Goal: Task Accomplishment & Management: Complete application form

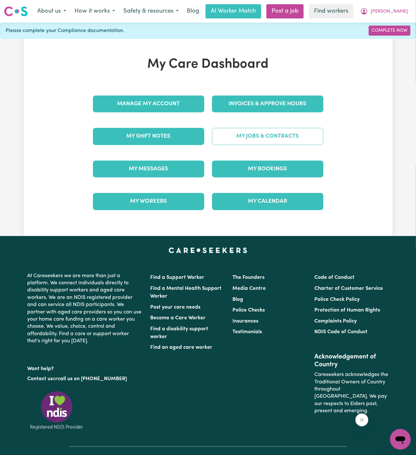
click at [302, 135] on link "My Jobs & Contracts" at bounding box center [267, 136] width 111 height 17
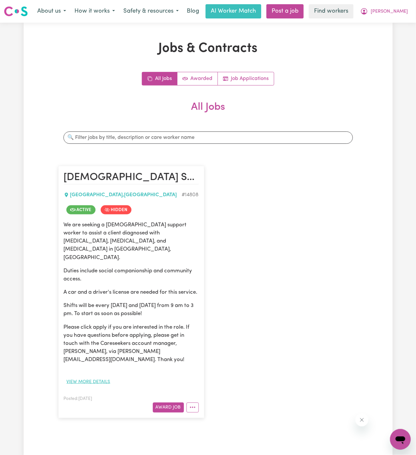
click at [104, 377] on button "View more details" at bounding box center [89, 382] width 50 height 10
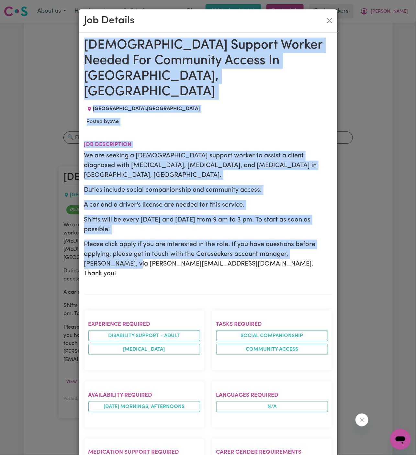
drag, startPoint x: 86, startPoint y: 59, endPoint x: 128, endPoint y: 362, distance: 305.9
click at [128, 362] on div "[DEMOGRAPHIC_DATA] Support Worker Needed For Community Access In [GEOGRAPHIC_DA…" at bounding box center [208, 393] width 248 height 711
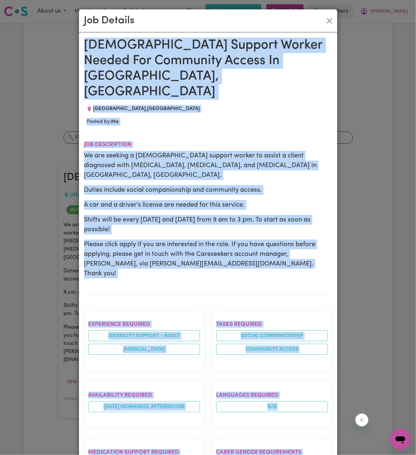
scroll to position [236, 0]
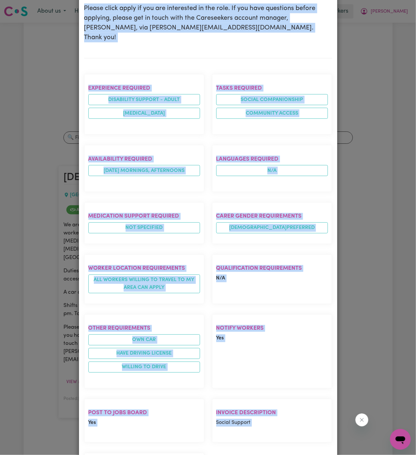
copy div "[DEMOGRAPHIC_DATA] Support Worker Needed For Community Access In [GEOGRAPHIC_DA…"
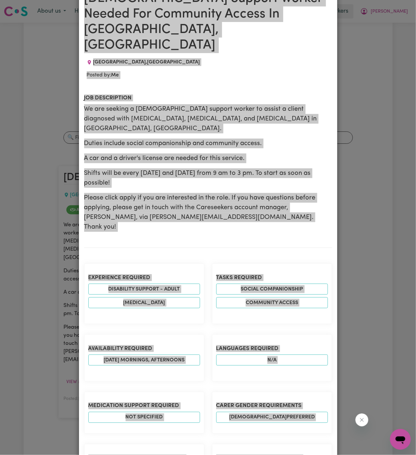
scroll to position [0, 0]
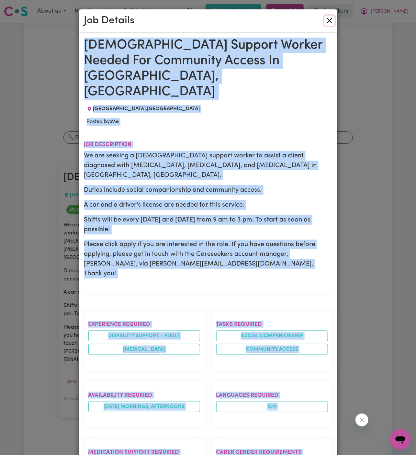
click at [329, 24] on button "Close" at bounding box center [330, 21] width 10 height 10
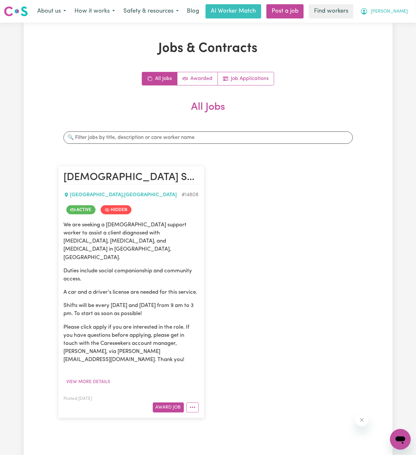
click at [395, 11] on span "[PERSON_NAME]" at bounding box center [389, 11] width 37 height 7
click at [394, 22] on link "My Dashboard" at bounding box center [386, 25] width 51 height 12
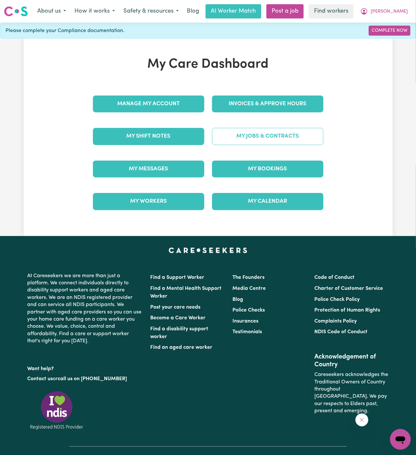
click at [264, 130] on link "My Jobs & Contracts" at bounding box center [267, 136] width 111 height 17
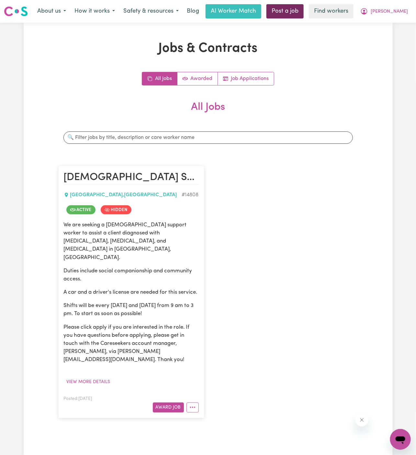
click at [304, 12] on link "Post a job" at bounding box center [285, 11] width 37 height 14
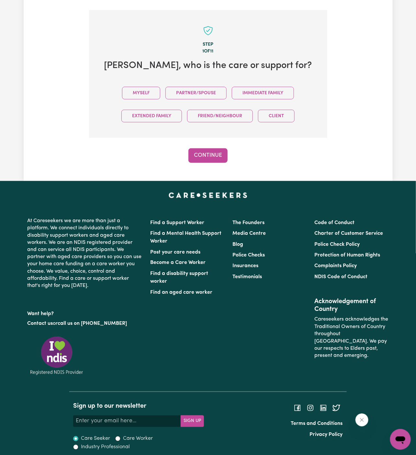
scroll to position [162, 0]
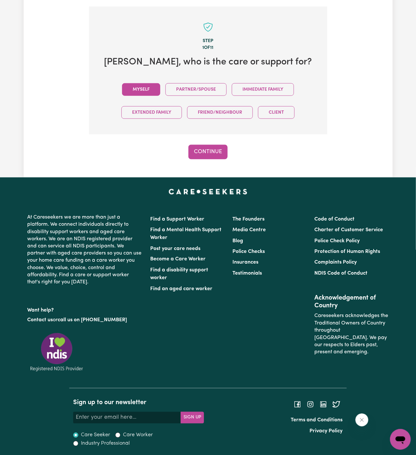
click at [149, 91] on button "Myself" at bounding box center [141, 89] width 38 height 13
click at [219, 145] on button "Continue" at bounding box center [208, 152] width 39 height 14
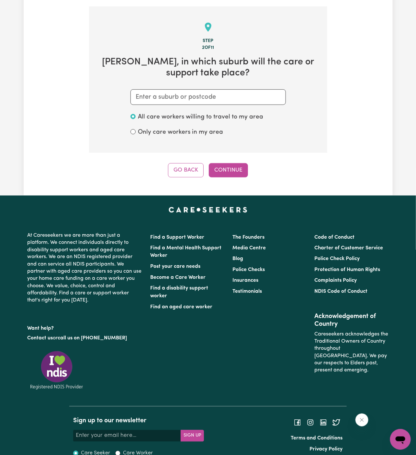
scroll to position [168, 0]
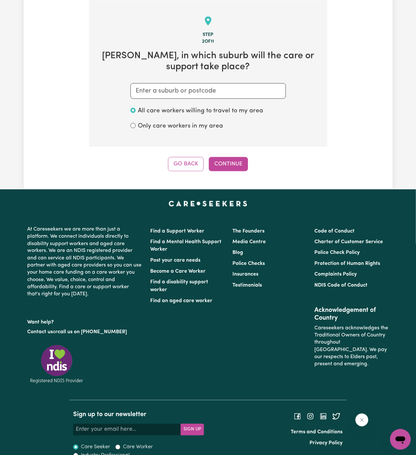
click at [215, 107] on label "All care workers willing to travel to my area" at bounding box center [200, 111] width 125 height 9
click at [136, 108] on input "All care workers willing to travel to my area" at bounding box center [133, 110] width 5 height 5
click at [221, 94] on input "text" at bounding box center [209, 91] width 156 height 16
paste input "[GEOGRAPHIC_DATA]"
type input "[GEOGRAPHIC_DATA]"
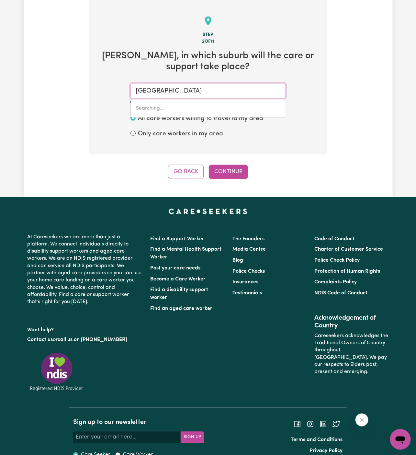
type input "[GEOGRAPHIC_DATA], [GEOGRAPHIC_DATA], 2165"
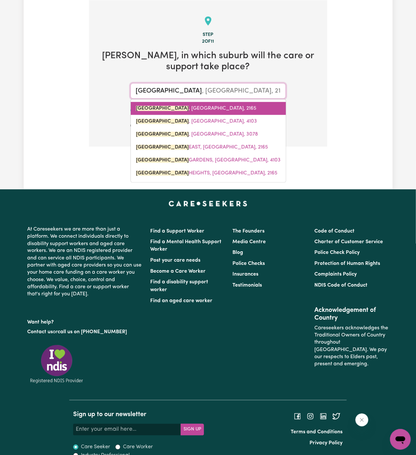
click at [214, 106] on span "[GEOGRAPHIC_DATA] , [GEOGRAPHIC_DATA], 2165" at bounding box center [196, 108] width 121 height 5
type input "[GEOGRAPHIC_DATA], [GEOGRAPHIC_DATA], 2165"
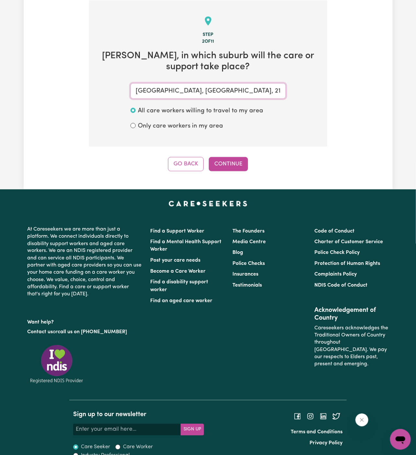
type input "[GEOGRAPHIC_DATA], [GEOGRAPHIC_DATA], 2165"
click at [231, 171] on div "Go Back Continue" at bounding box center [208, 164] width 239 height 14
click at [236, 157] on button "Continue" at bounding box center [228, 164] width 39 height 14
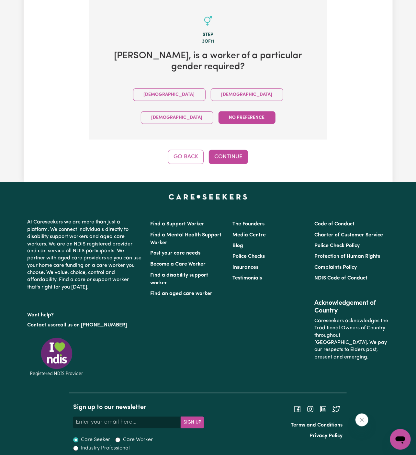
scroll to position [150, 0]
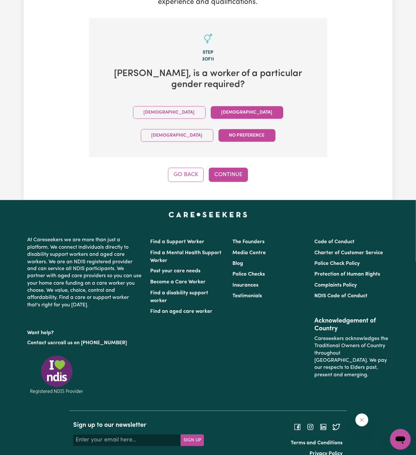
click at [211, 117] on button "[DEMOGRAPHIC_DATA]" at bounding box center [247, 112] width 73 height 13
click at [221, 168] on button "Continue" at bounding box center [228, 175] width 39 height 14
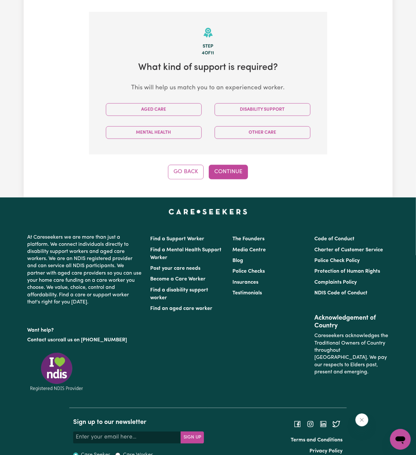
scroll to position [168, 0]
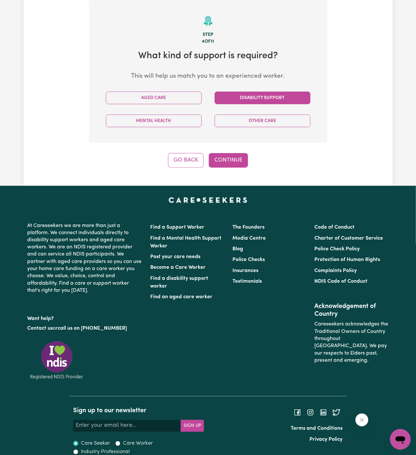
click at [251, 92] on button "Disability Support" at bounding box center [263, 98] width 96 height 13
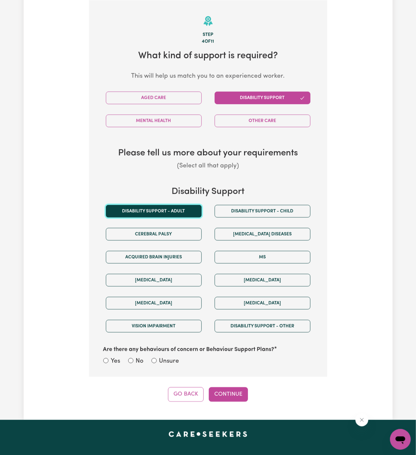
click at [181, 208] on button "Disability support - Adult" at bounding box center [154, 211] width 96 height 13
click at [170, 359] on label "Unsure" at bounding box center [169, 361] width 20 height 9
click at [157, 359] on input "Unsure" at bounding box center [154, 360] width 5 height 5
radio input "true"
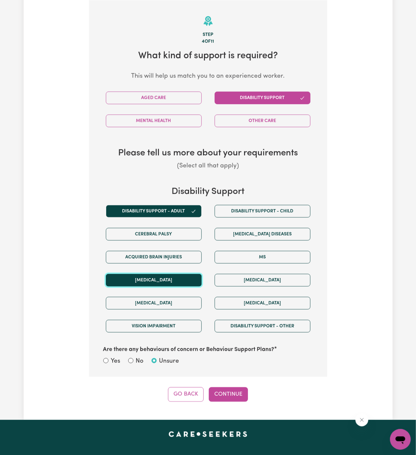
click at [160, 282] on button "[MEDICAL_DATA]" at bounding box center [154, 280] width 96 height 13
click at [230, 393] on button "Continue" at bounding box center [228, 395] width 39 height 14
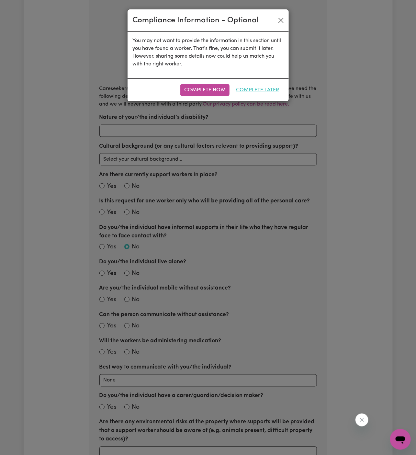
click at [265, 86] on button "Complete Later" at bounding box center [258, 90] width 52 height 12
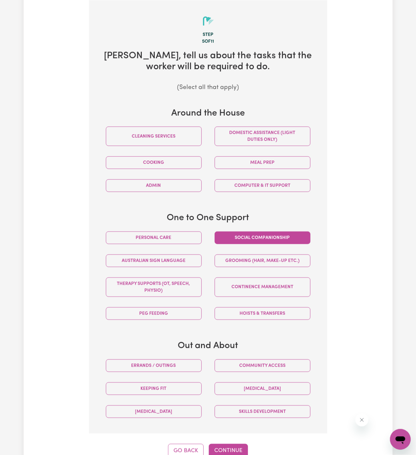
click at [273, 239] on button "Social companionship" at bounding box center [263, 238] width 96 height 13
click at [281, 362] on button "Community access" at bounding box center [263, 366] width 96 height 13
click at [229, 447] on button "Continue" at bounding box center [228, 451] width 39 height 14
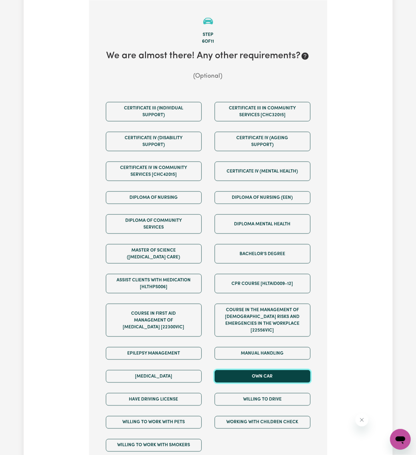
click at [274, 370] on button "Own Car" at bounding box center [263, 376] width 96 height 13
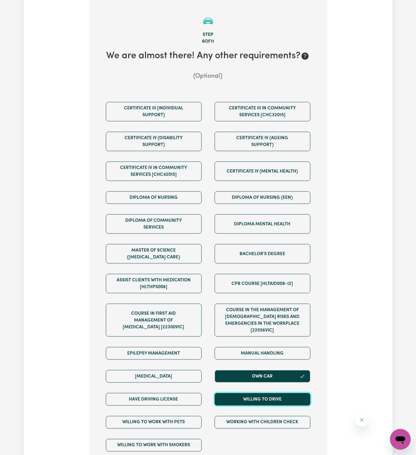
click at [274, 393] on button "Willing to drive" at bounding box center [263, 399] width 96 height 13
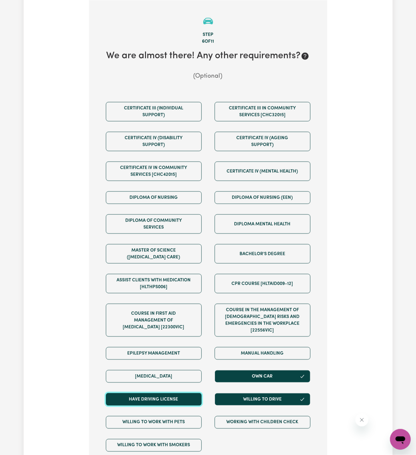
click at [182, 393] on button "Have driving license" at bounding box center [154, 399] width 96 height 13
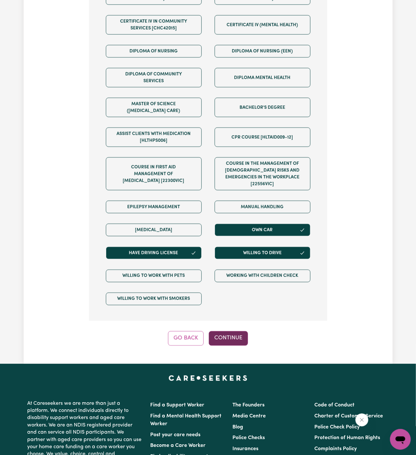
click at [224, 336] on button "Continue" at bounding box center [228, 339] width 39 height 14
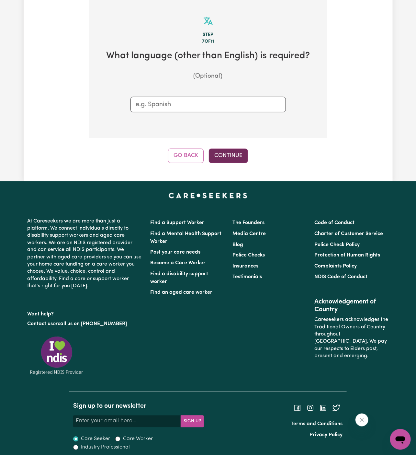
click at [233, 160] on button "Continue" at bounding box center [228, 156] width 39 height 14
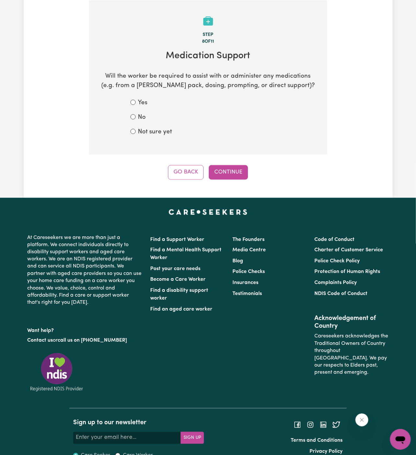
click at [166, 131] on label "Not sure yet" at bounding box center [155, 132] width 34 height 9
click at [136, 131] on input "Not sure yet" at bounding box center [133, 131] width 5 height 5
radio input "true"
click at [143, 120] on label "No" at bounding box center [142, 117] width 8 height 9
click at [136, 120] on input "No" at bounding box center [133, 116] width 5 height 5
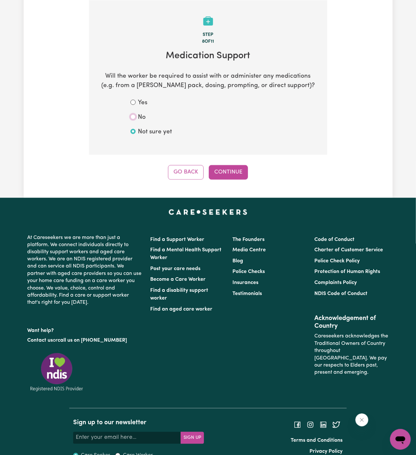
radio input "true"
click at [213, 164] on div "Step 8 of 11 Medication Support Will the worker be required to assist with or a…" at bounding box center [208, 90] width 239 height 180
click at [226, 164] on div "Step 8 of 11 Medication Support Will the worker be required to assist with or a…" at bounding box center [208, 90] width 239 height 180
click at [242, 179] on button "Continue" at bounding box center [228, 172] width 39 height 14
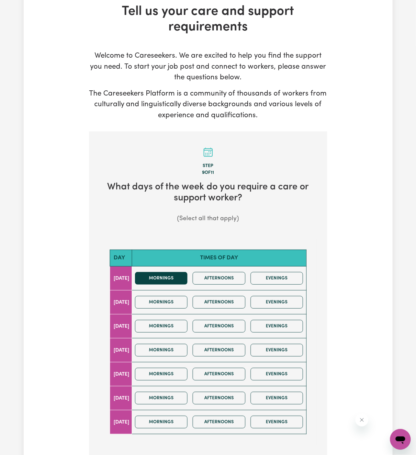
scroll to position [117, 0]
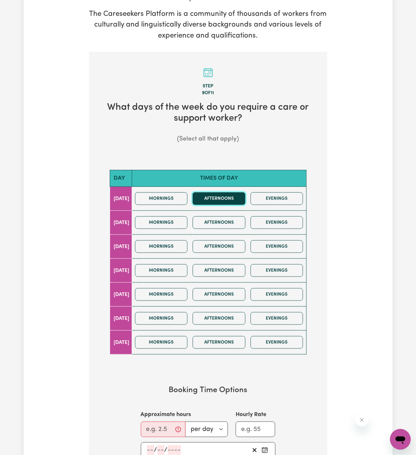
click at [234, 201] on button "Afternoons" at bounding box center [219, 198] width 53 height 13
click at [150, 427] on input "Approximate hours" at bounding box center [163, 430] width 45 height 16
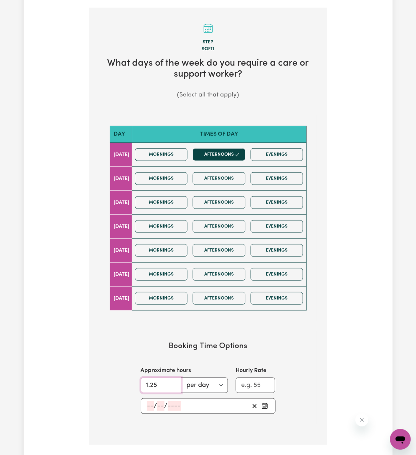
scroll to position [165, 0]
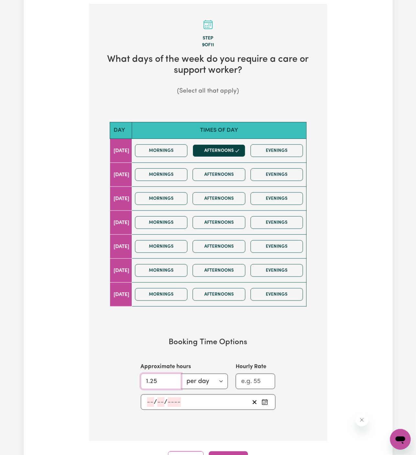
click at [159, 374] on input "1.25" at bounding box center [161, 382] width 41 height 16
type input "4"
click at [150, 398] on input "number" at bounding box center [150, 403] width 7 height 10
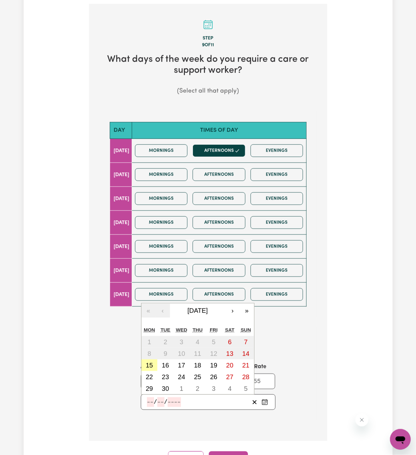
click at [154, 367] on button "15" at bounding box center [150, 366] width 16 height 12
type input "[DATE]"
type input "15"
type input "9"
type input "2025"
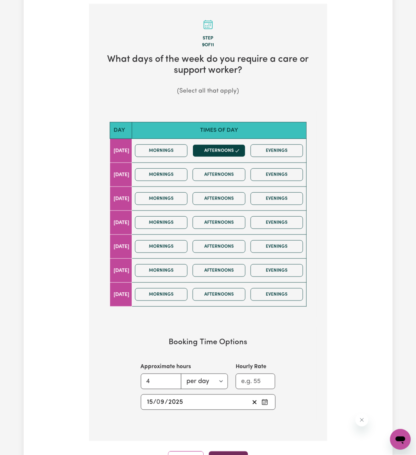
click at [224, 452] on button "Continue" at bounding box center [228, 459] width 39 height 14
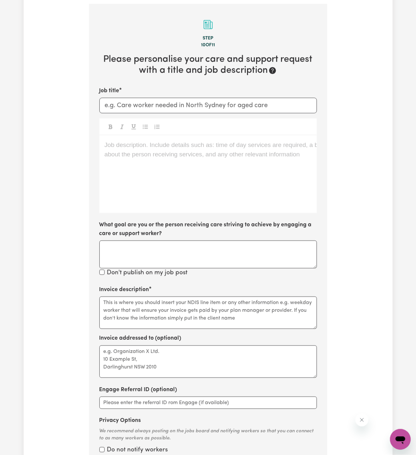
scroll to position [168, 0]
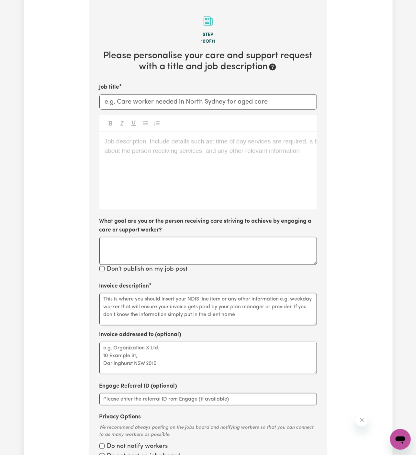
click at [238, 160] on div "Job description. Include details such as: time of day services are required, a …" at bounding box center [208, 171] width 218 height 78
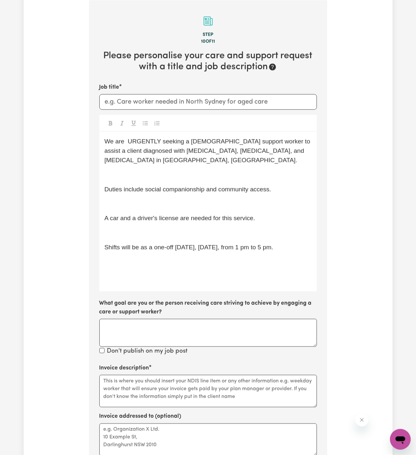
click at [217, 244] on span "Shifts will be as a one-off [DATE], [DATE], from 1 pm to 5 pm." at bounding box center [189, 247] width 169 height 7
click at [155, 258] on p "﻿" at bounding box center [208, 262] width 207 height 9
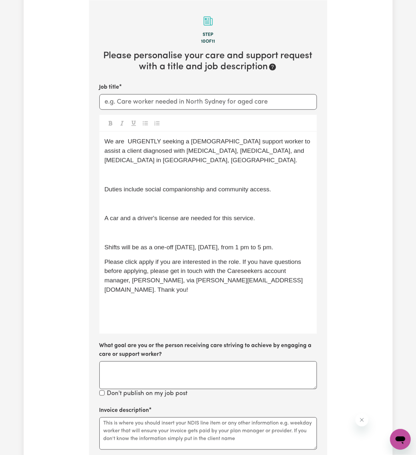
click at [176, 217] on div "We are URGENTLY seeking a [DEMOGRAPHIC_DATA] support worker to assist a client …" at bounding box center [208, 233] width 218 height 202
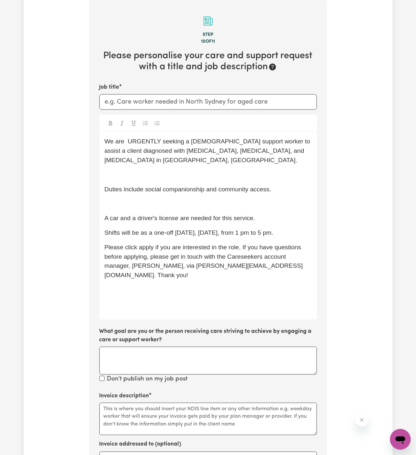
click at [172, 199] on p "﻿" at bounding box center [208, 203] width 207 height 9
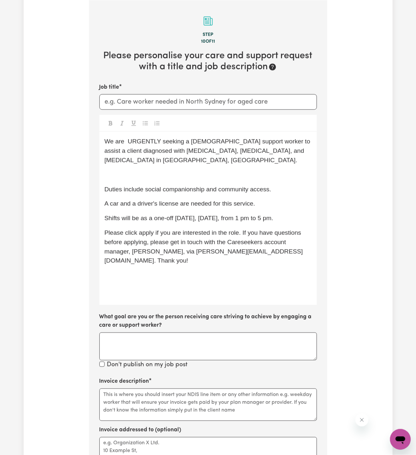
click at [165, 170] on p "﻿" at bounding box center [208, 174] width 207 height 9
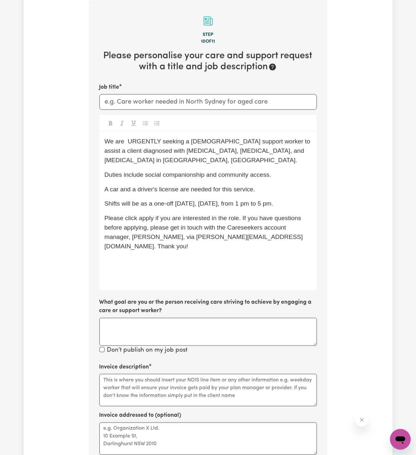
click at [211, 104] on input "Job title" at bounding box center [208, 102] width 218 height 16
paste input "[DEMOGRAPHIC_DATA] Support Worker Needed For Community Access In [GEOGRAPHIC_DA…"
drag, startPoint x: 195, startPoint y: 102, endPoint x: 261, endPoint y: 101, distance: 65.8
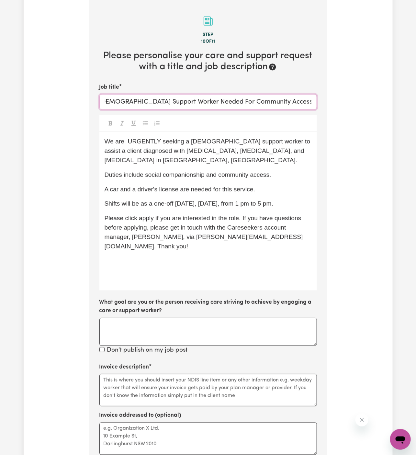
click at [261, 101] on input "[DEMOGRAPHIC_DATA] Support Worker Needed For Community Access In [GEOGRAPHIC_DA…" at bounding box center [208, 102] width 218 height 16
type input "[DEMOGRAPHIC_DATA] Support Worker Needed In [GEOGRAPHIC_DATA], [GEOGRAPHIC_DATA]"
click at [205, 318] on textarea "What goal are you or the person receiving care striving to achieve by engaging …" at bounding box center [208, 332] width 218 height 28
click at [195, 374] on textarea "Invoice description" at bounding box center [208, 390] width 218 height 32
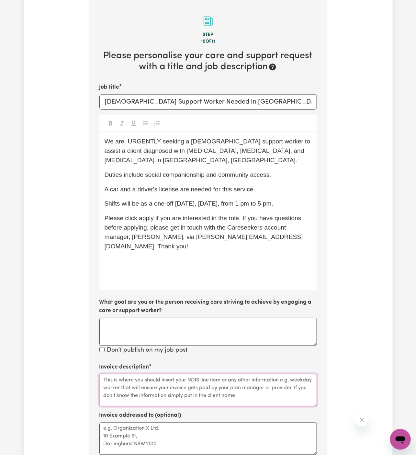
paste textarea "For Community Access"
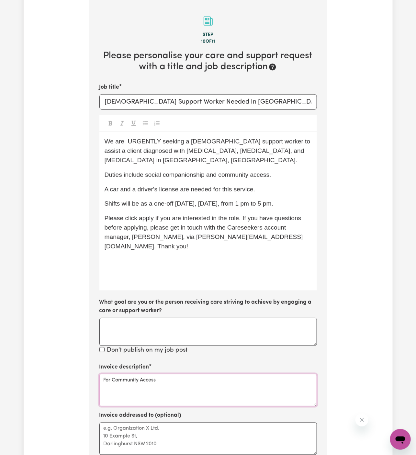
drag, startPoint x: 112, startPoint y: 361, endPoint x: 103, endPoint y: 361, distance: 9.1
click at [103, 374] on textarea "For Community Access" at bounding box center [208, 390] width 218 height 32
type textarea "Community Access"
click at [149, 423] on textarea "Invoice addressed to (optional)" at bounding box center [208, 439] width 218 height 32
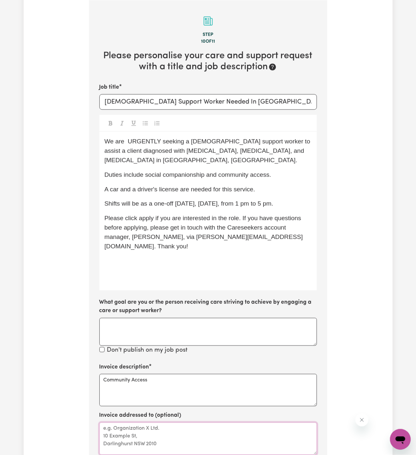
paste textarea "c/o Professionals In Care"
type textarea "c/o Professionals In Care"
click at [186, 271] on p "﻿" at bounding box center [208, 275] width 207 height 9
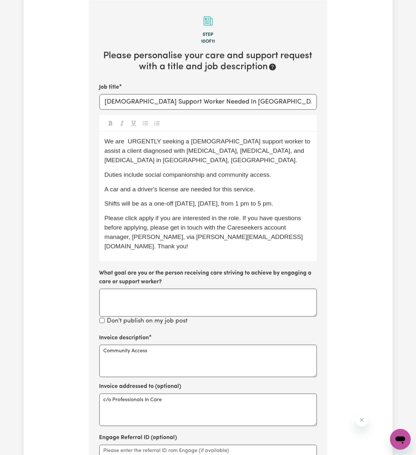
click at [163, 214] on p "Please click apply if you are interested in the role. If you have questions bef…" at bounding box center [208, 232] width 207 height 37
click at [148, 215] on span "Please click apply if you are interested in the role. If you have questions bef…" at bounding box center [204, 232] width 199 height 35
click at [196, 226] on span "Please click Apply if you are interested in the role. If you have questions bef…" at bounding box center [204, 232] width 199 height 35
click at [278, 292] on textarea "What goal are you or the person receiving care striving to achieve by engaging …" at bounding box center [208, 303] width 218 height 28
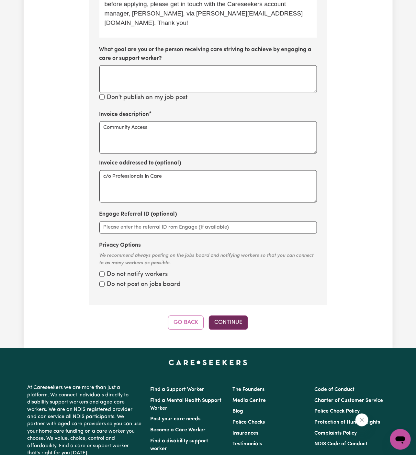
click at [235, 316] on button "Continue" at bounding box center [228, 323] width 39 height 14
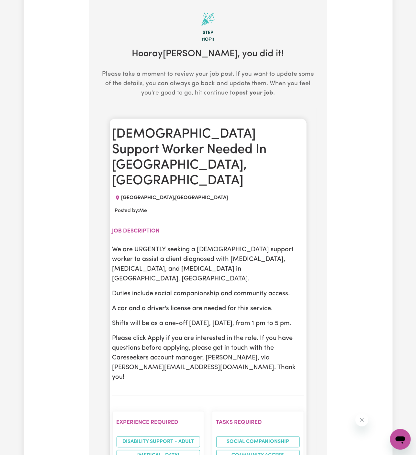
scroll to position [168, 0]
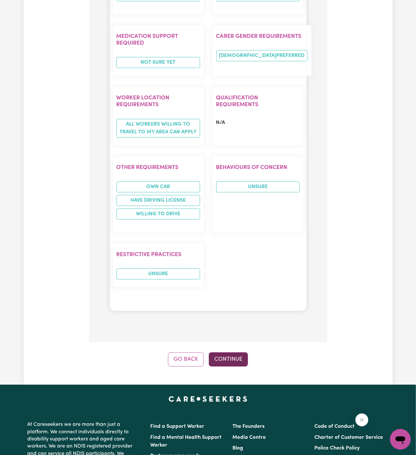
click at [234, 353] on button "Continue" at bounding box center [228, 360] width 39 height 14
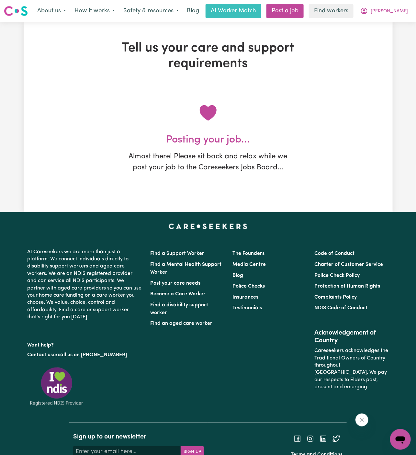
scroll to position [0, 0]
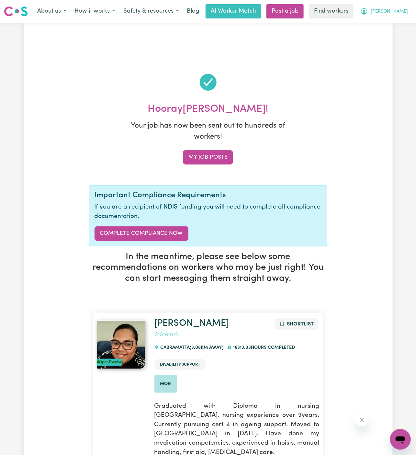
click at [403, 12] on span "[PERSON_NAME]" at bounding box center [389, 11] width 37 height 7
click at [401, 22] on link "My Dashboard" at bounding box center [386, 25] width 51 height 12
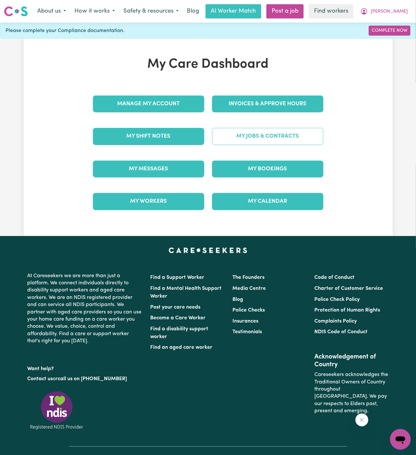
click at [264, 130] on link "My Jobs & Contracts" at bounding box center [267, 136] width 111 height 17
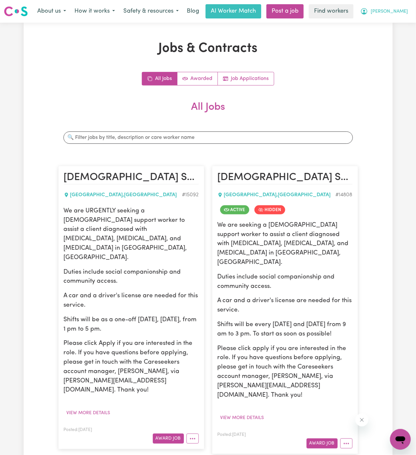
click at [402, 12] on span "[PERSON_NAME]" at bounding box center [389, 11] width 37 height 7
click at [401, 38] on link "Logout" at bounding box center [386, 37] width 51 height 12
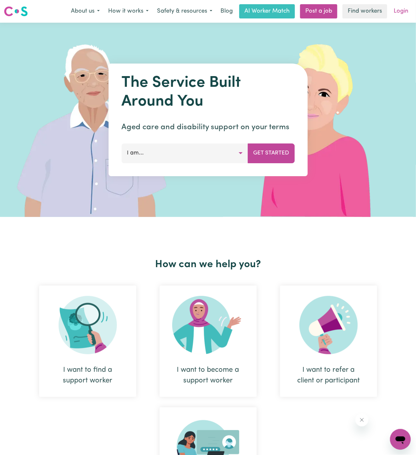
click at [401, 15] on link "Login" at bounding box center [401, 11] width 22 height 14
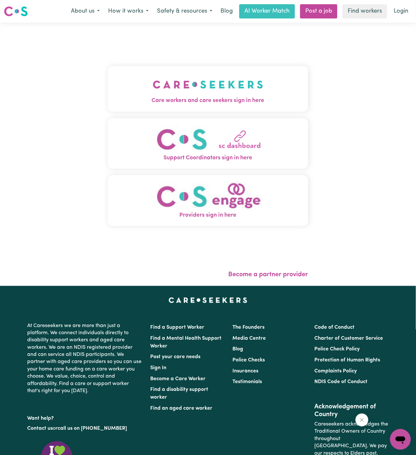
click at [234, 76] on img "Care workers and care seekers sign in here" at bounding box center [208, 85] width 111 height 24
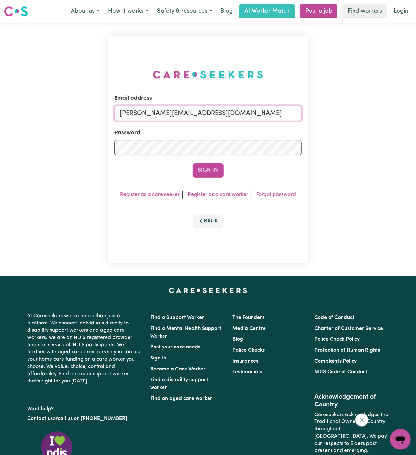
click at [241, 113] on input "[PERSON_NAME][EMAIL_ADDRESS][DOMAIN_NAME]" at bounding box center [208, 114] width 188 height 16
drag, startPoint x: 161, startPoint y: 112, endPoint x: 315, endPoint y: 114, distance: 153.6
click at [315, 114] on div "Email address superuser~[EMAIL_ADDRESS][DOMAIN_NAME] Password Sign In Register …" at bounding box center [208, 150] width 416 height 254
type input "[EMAIL_ADDRESS][DOMAIN_NAME]"
click at [216, 172] on button "Sign In" at bounding box center [208, 170] width 31 height 14
